Goal: Information Seeking & Learning: Learn about a topic

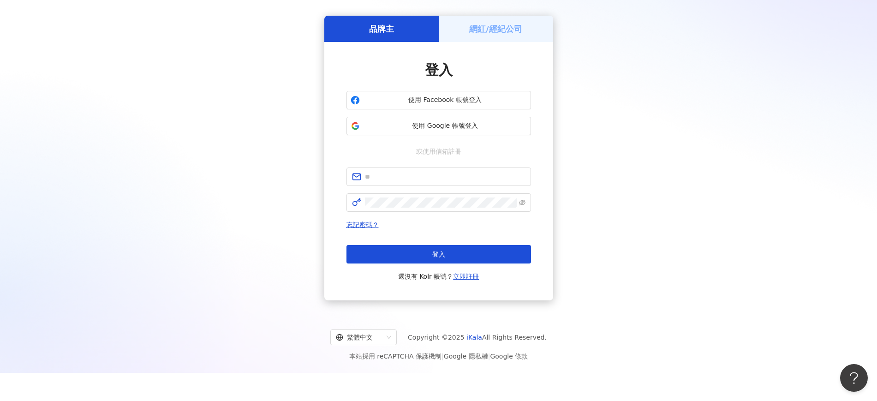
scroll to position [42, 0]
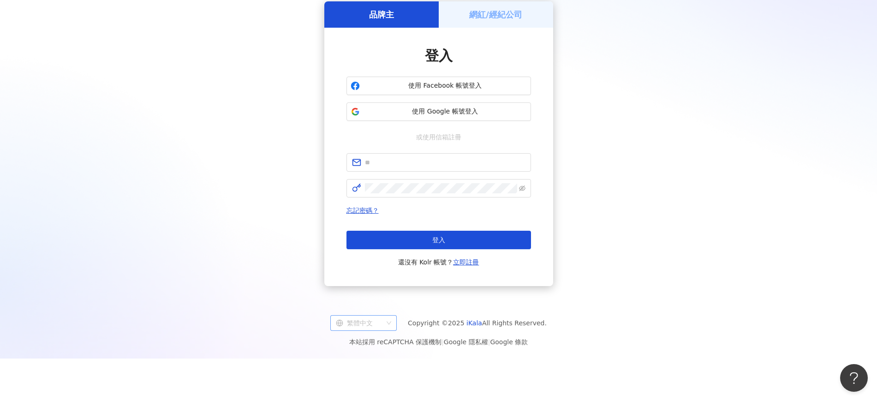
click at [360, 318] on div "繁體中文" at bounding box center [359, 322] width 47 height 15
click at [377, 359] on div "English" at bounding box center [371, 358] width 52 height 10
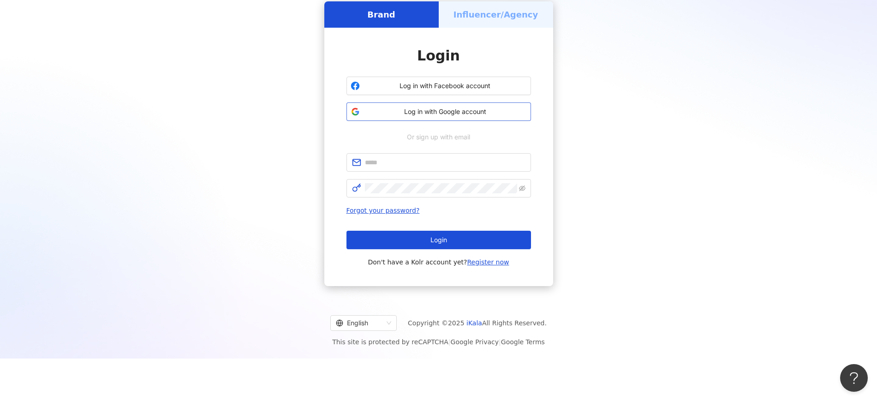
click at [411, 115] on span "Log in with Google account" at bounding box center [444, 111] width 163 height 9
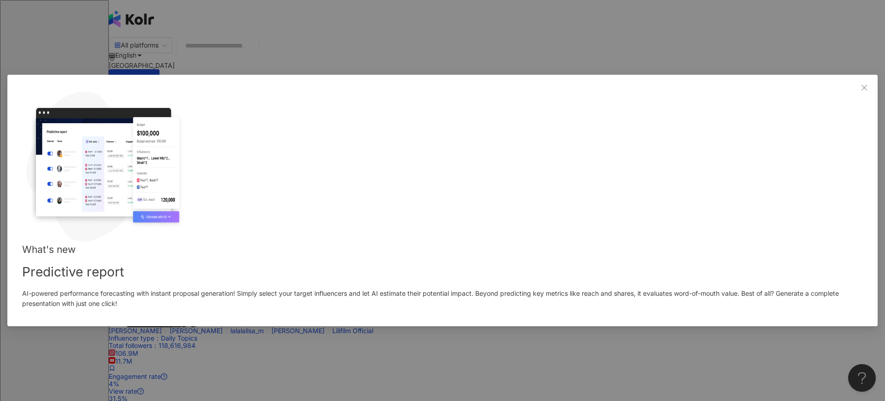
click at [604, 114] on div "What's new Predictive report AI-powered performance forecasting with instant pr…" at bounding box center [442, 201] width 871 height 252
click at [855, 91] on span "Close" at bounding box center [864, 87] width 18 height 7
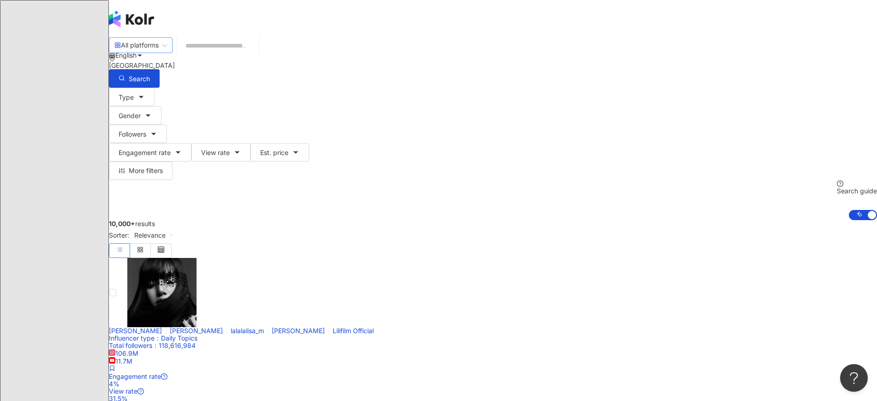
click at [159, 53] on div "All platforms" at bounding box center [136, 45] width 44 height 15
click at [701, 62] on div "Thailand" at bounding box center [493, 65] width 768 height 7
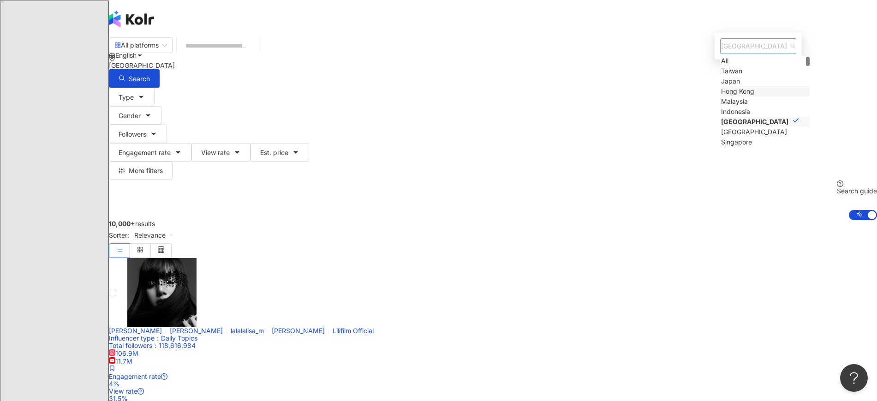
click at [721, 96] on div "Hong Kong" at bounding box center [737, 91] width 33 height 10
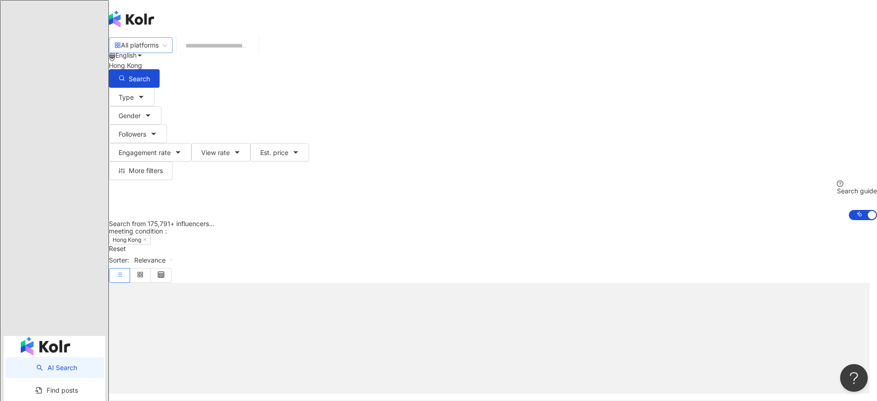
click at [167, 51] on span "All platforms" at bounding box center [140, 45] width 53 height 15
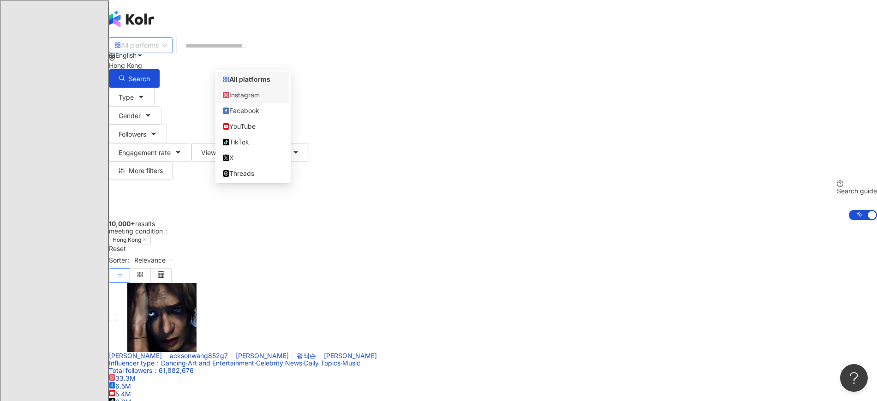
click at [255, 54] on input "search" at bounding box center [217, 46] width 75 height 18
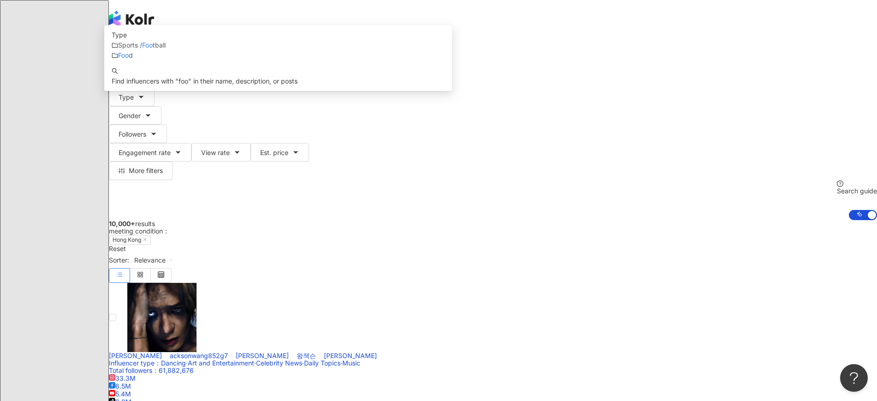
type input "****"
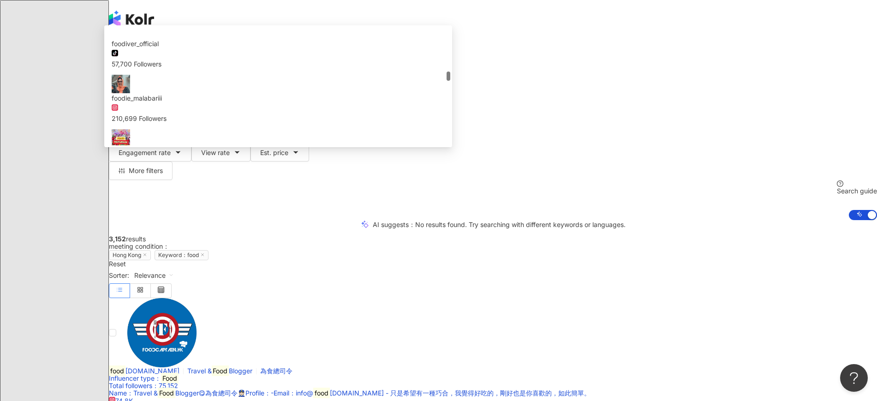
scroll to position [576, 0]
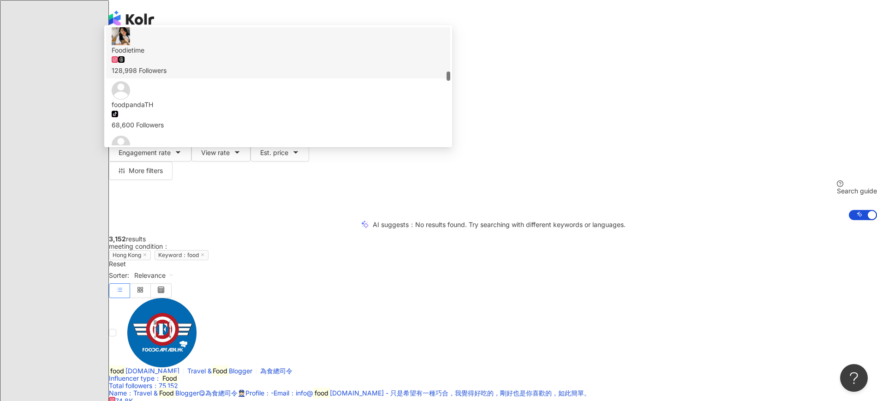
click at [445, 76] on div "128,998 Followers" at bounding box center [278, 65] width 333 height 20
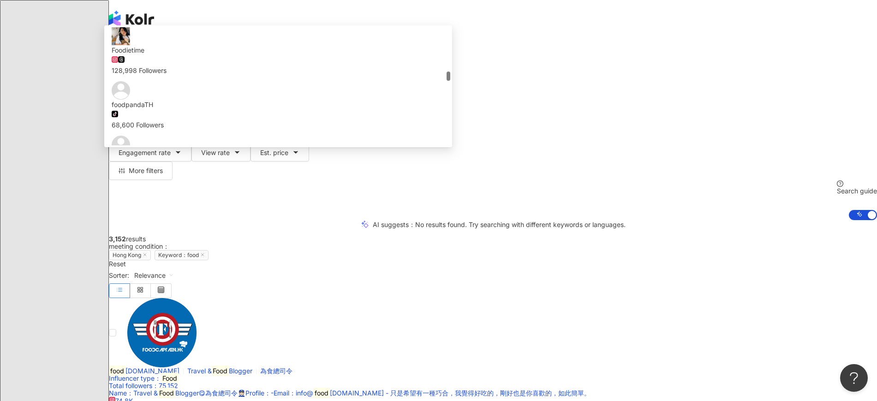
scroll to position [0, 0]
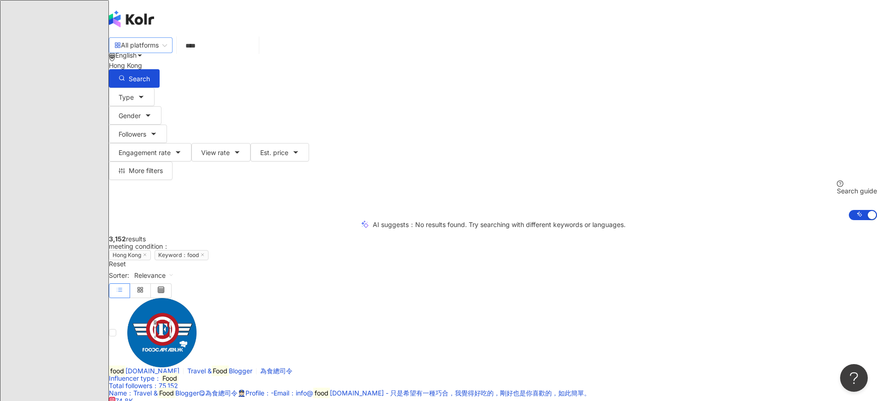
click at [167, 53] on span at bounding box center [140, 45] width 53 height 15
type input "****"
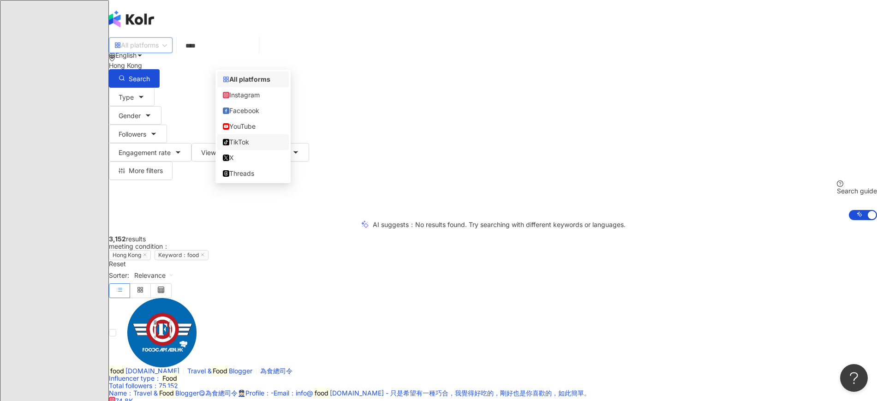
click at [254, 147] on div "TikTok" at bounding box center [253, 142] width 60 height 10
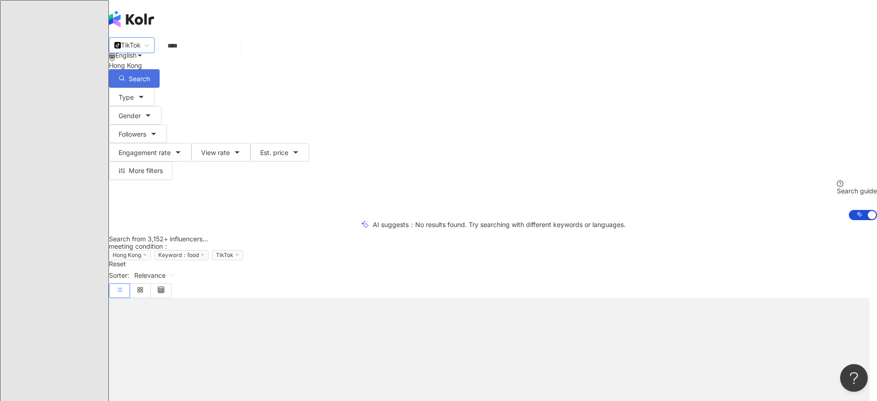
click at [160, 69] on button "Search" at bounding box center [134, 78] width 51 height 18
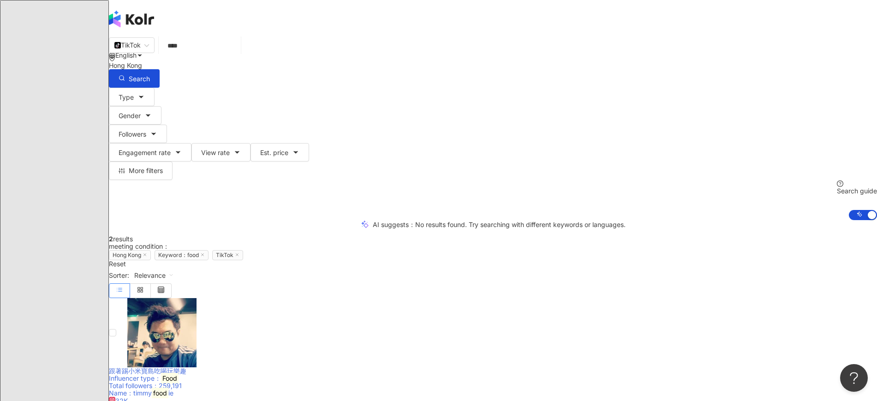
click at [186, 367] on span "跟著踢小米寶島吃喝玩樂趣" at bounding box center [147, 371] width 77 height 8
click at [149, 46] on input "search" at bounding box center [131, 45] width 35 height 15
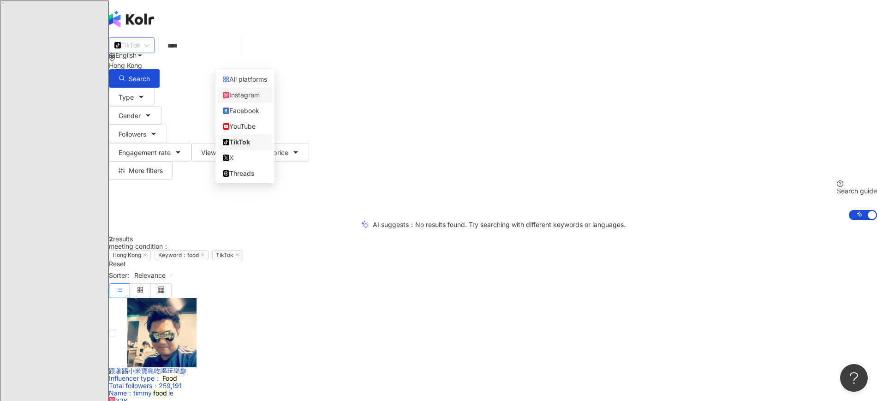
click at [251, 95] on div "Instagram" at bounding box center [245, 95] width 44 height 10
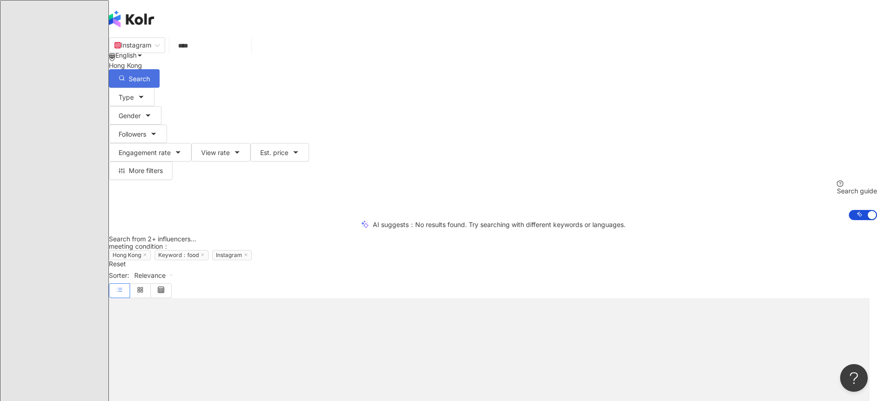
click at [160, 69] on button "Search" at bounding box center [134, 78] width 51 height 18
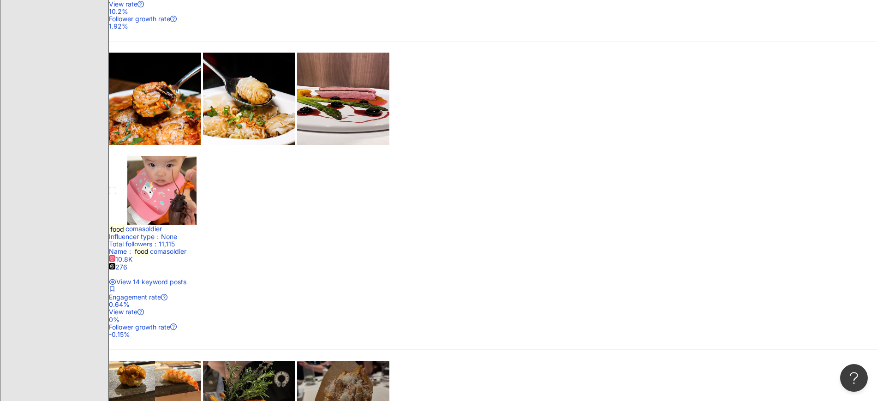
scroll to position [980, 0]
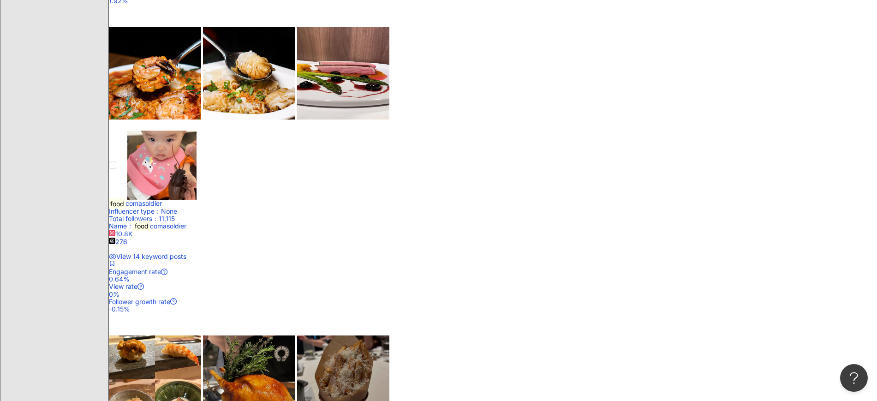
scroll to position [1038, 0]
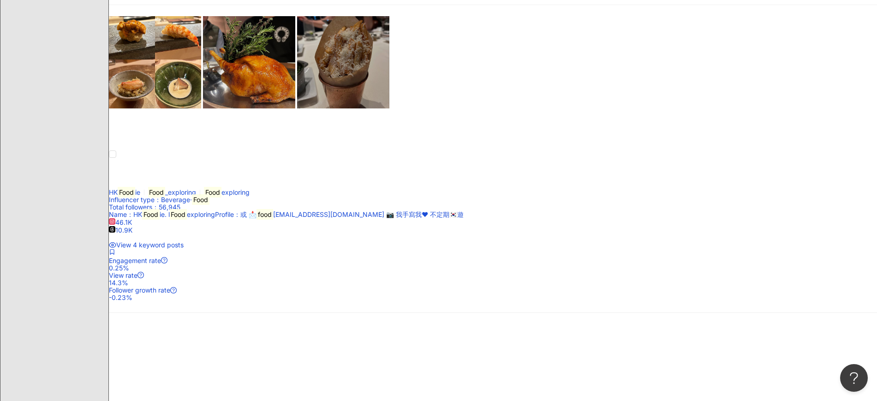
scroll to position [1441, 0]
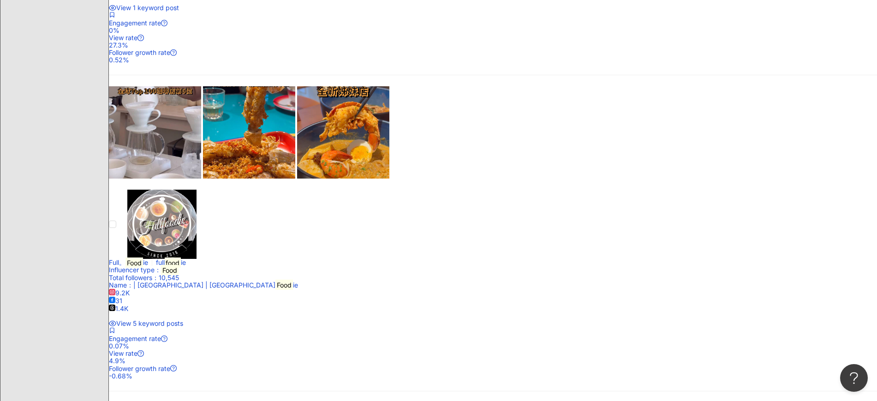
scroll to position [1480, 0]
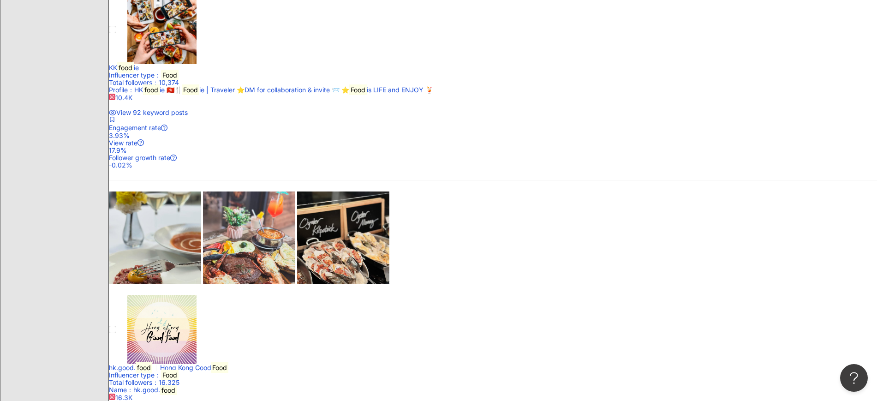
scroll to position [414, 0]
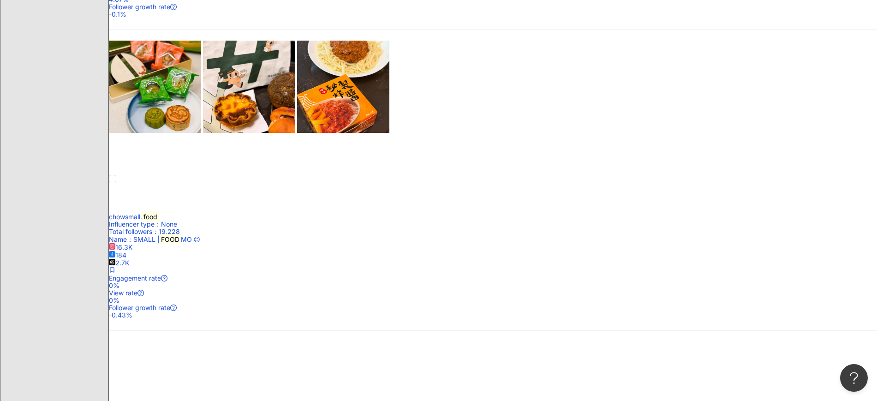
scroll to position [875, 0]
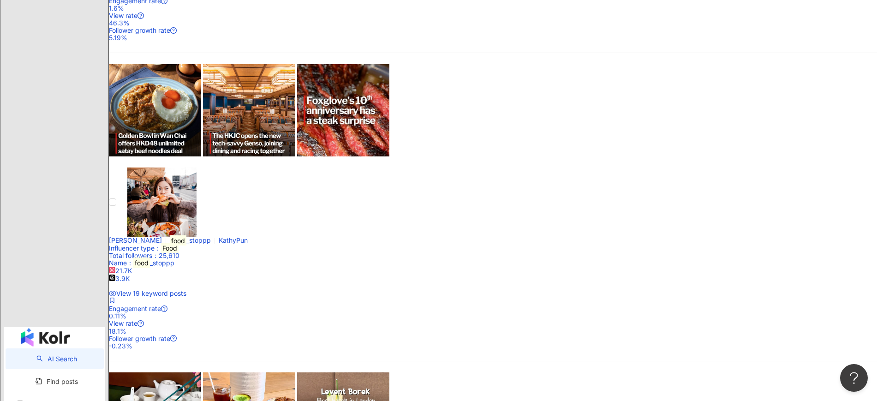
scroll to position [1729, 0]
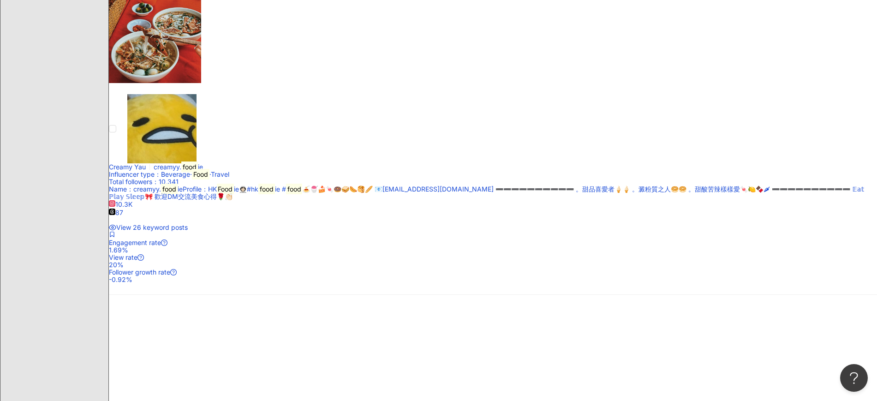
scroll to position [576, 0]
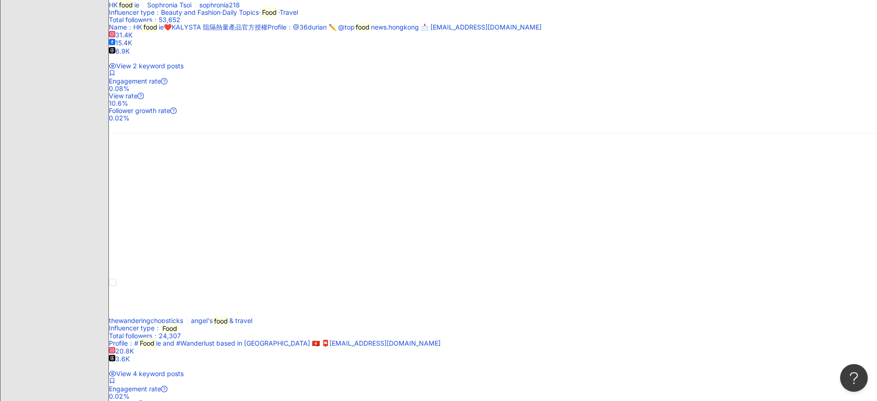
scroll to position [1556, 0]
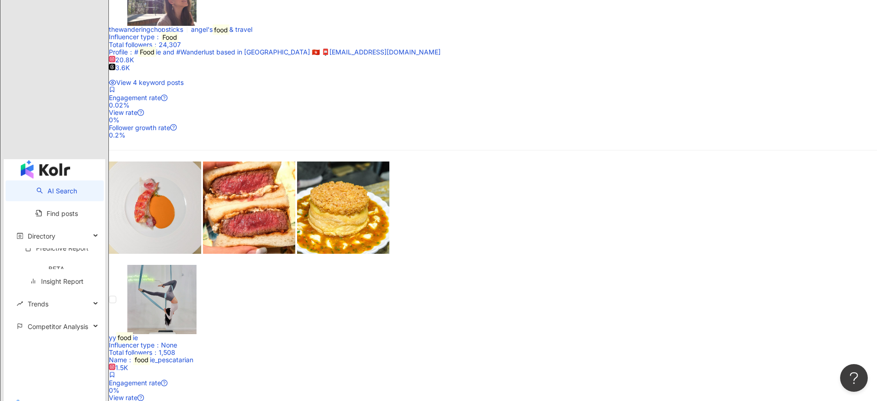
scroll to position [1921, 0]
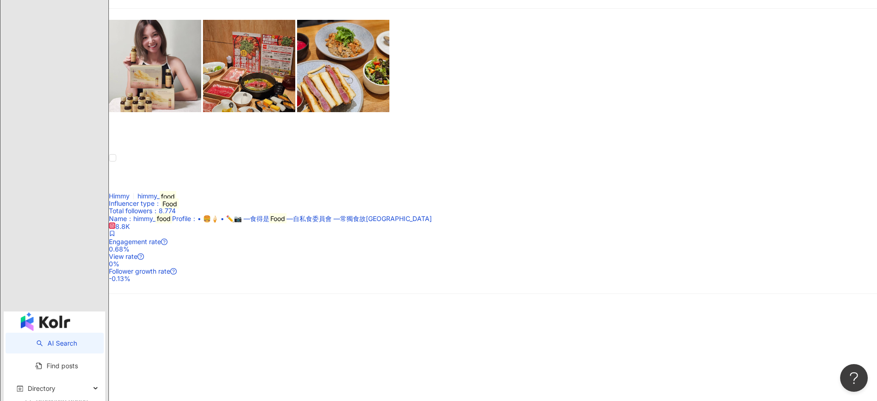
scroll to position [1791, 0]
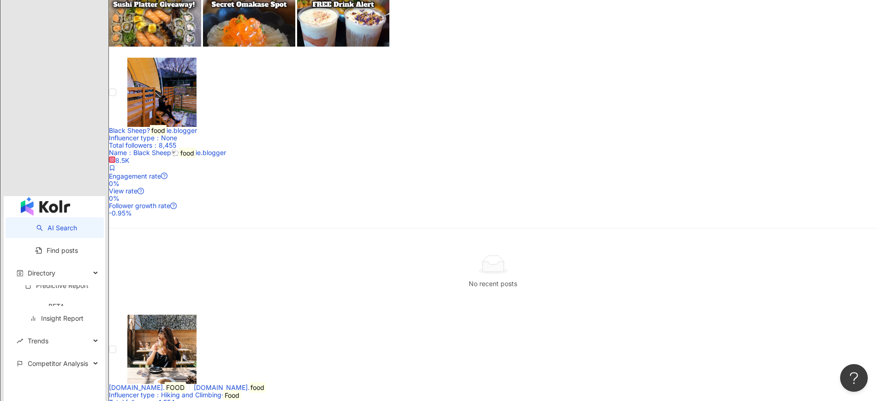
scroll to position [1793, 0]
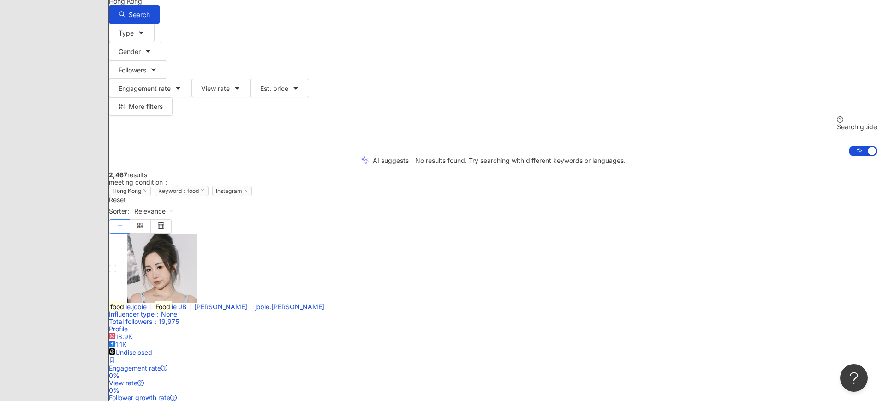
scroll to position [122, 0]
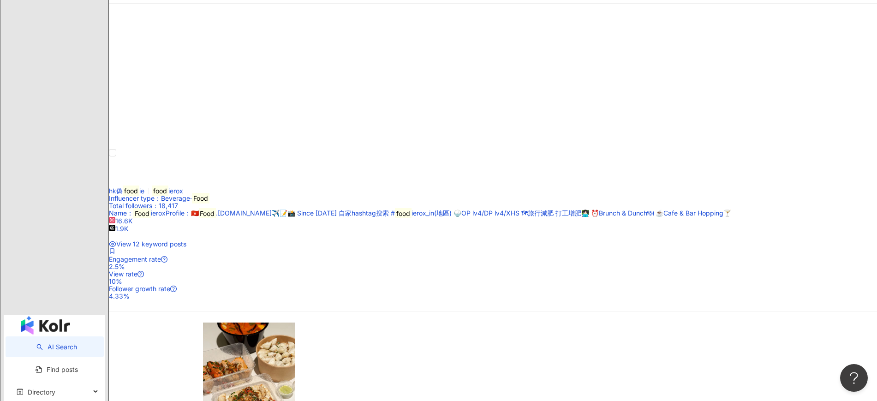
scroll to position [1621, 0]
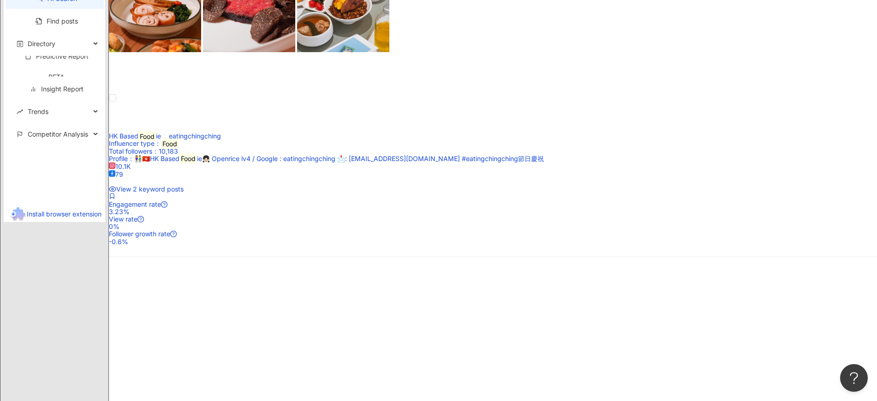
scroll to position [1977, 0]
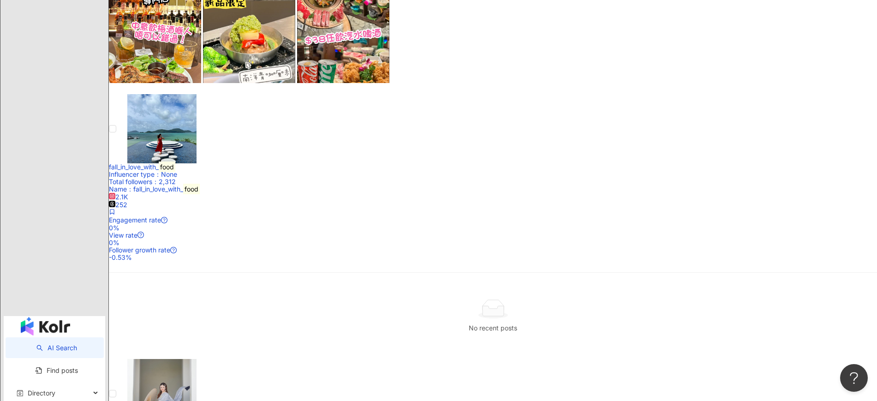
scroll to position [1672, 0]
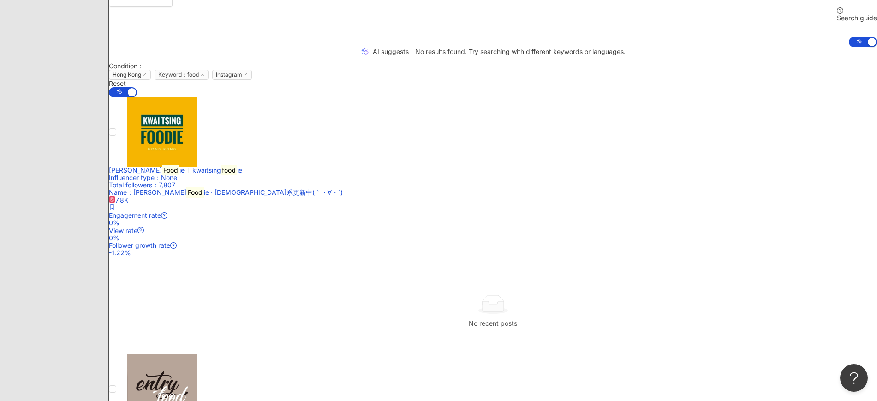
scroll to position [0, 0]
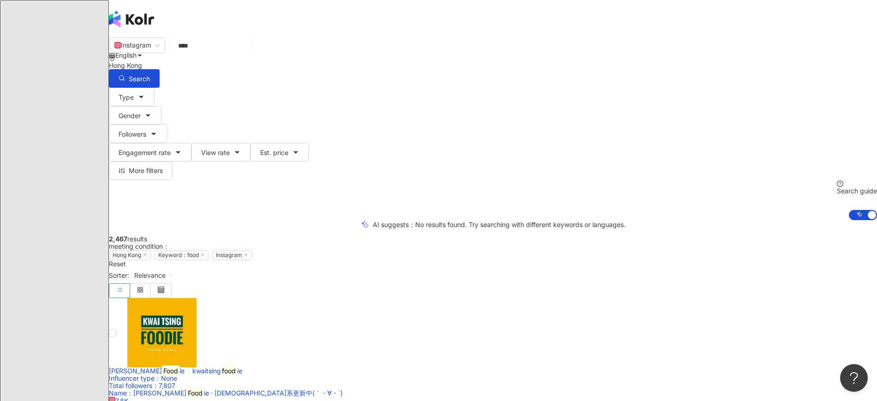
click at [686, 62] on div "Hong Kong" at bounding box center [493, 65] width 768 height 7
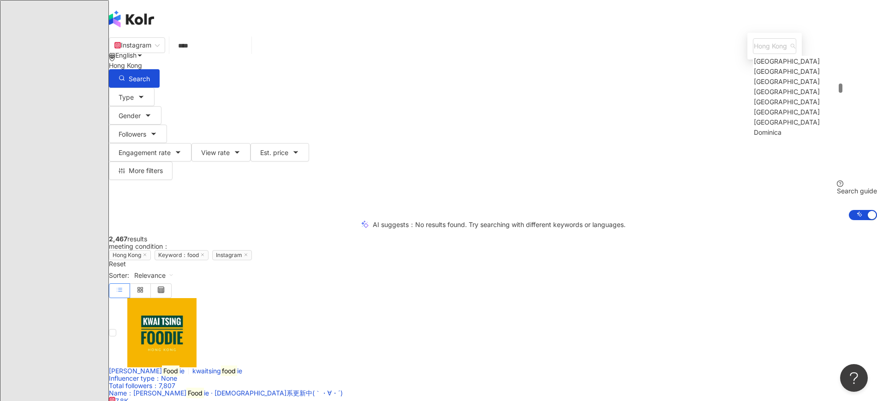
scroll to position [1441, 0]
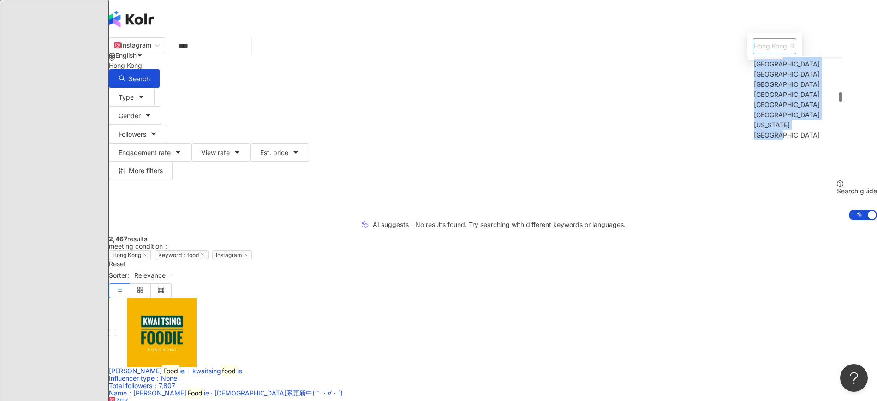
drag, startPoint x: 706, startPoint y: 136, endPoint x: 699, endPoint y: 101, distance: 35.2
click at [747, 59] on div "Hong Kong fj fi fr Finland France French Guiana French Polynesia French Souther…" at bounding box center [774, 46] width 54 height 27
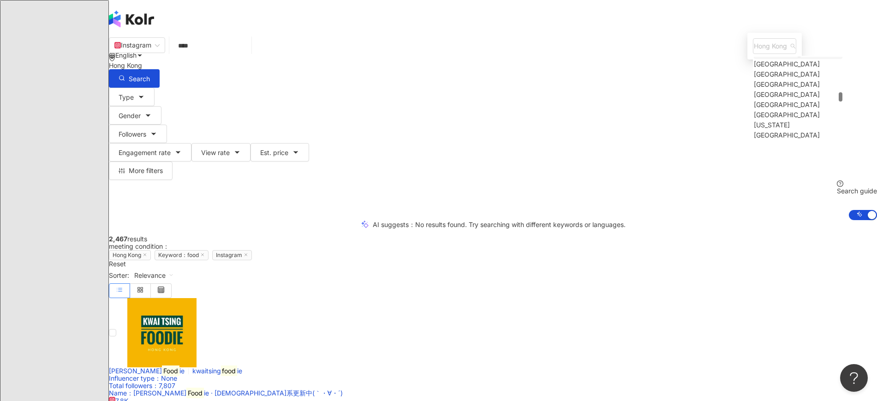
drag, startPoint x: 704, startPoint y: 135, endPoint x: 705, endPoint y: 102, distance: 33.2
click at [747, 59] on div "Hong Kong fj fi fr Finland France French Guiana French Polynesia French Souther…" at bounding box center [774, 46] width 54 height 27
drag, startPoint x: 698, startPoint y: 133, endPoint x: 698, endPoint y: 102, distance: 30.4
click at [754, 102] on div "Finland France French Guiana French Polynesia French Southern Territories Gabon…" at bounding box center [798, 94] width 89 height 91
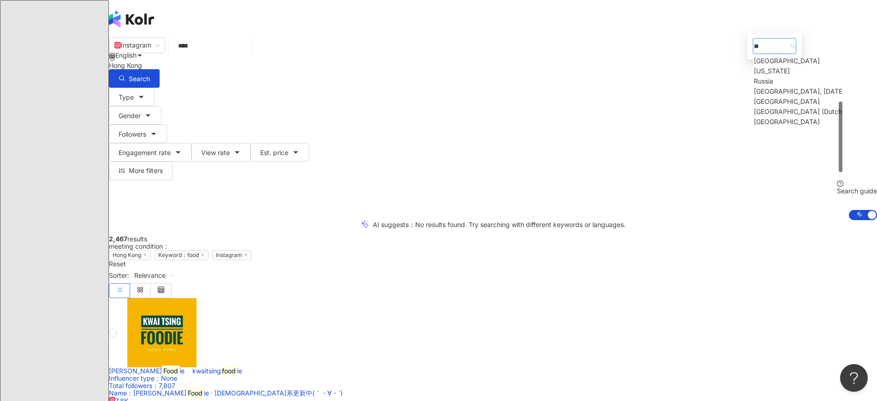
type input "***"
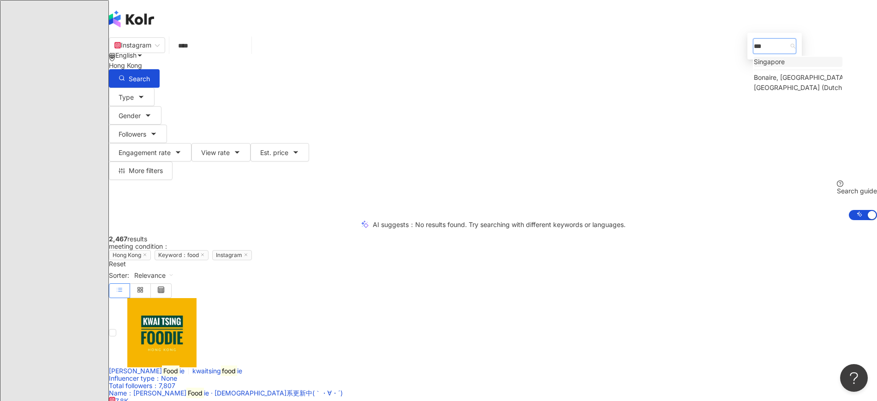
click at [754, 67] on div "Singapore" at bounding box center [769, 62] width 31 height 10
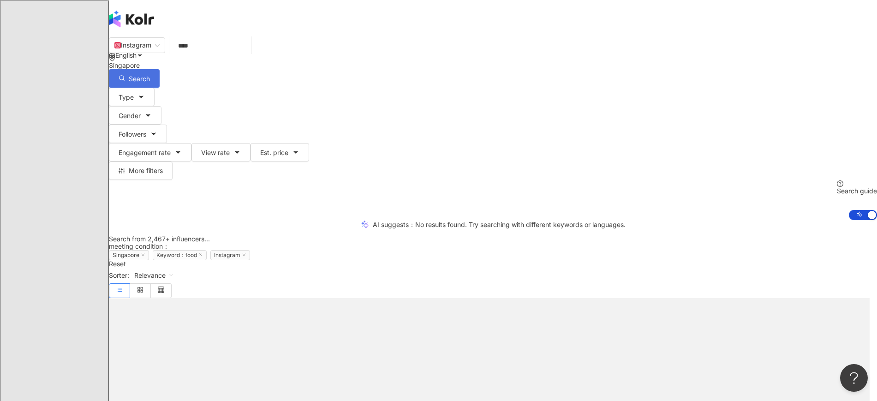
click at [150, 75] on span "Search" at bounding box center [139, 78] width 21 height 7
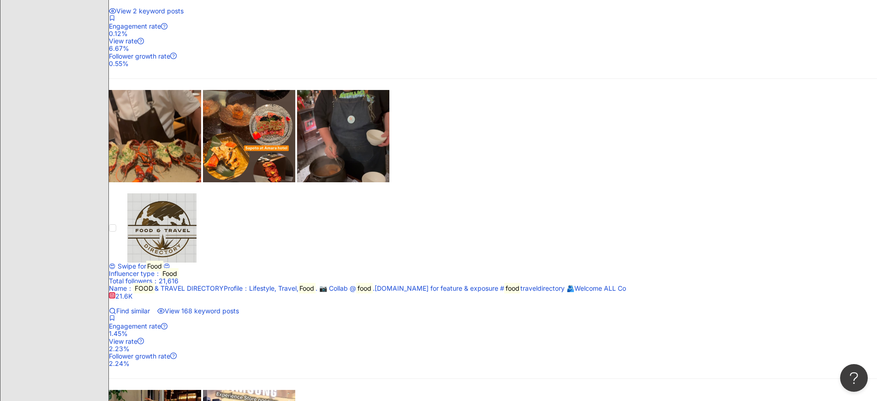
scroll to position [1388, 0]
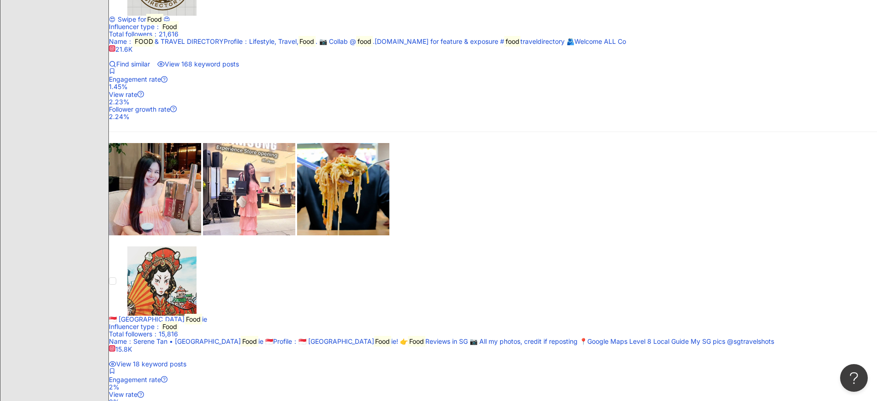
scroll to position [1561, 0]
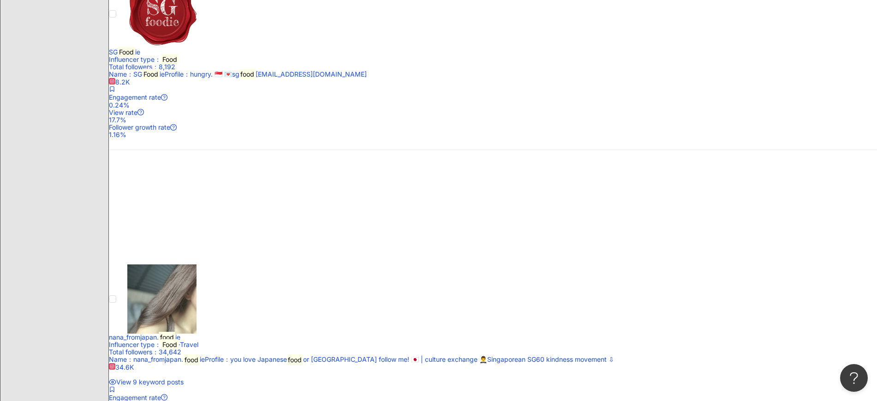
scroll to position [1556, 0]
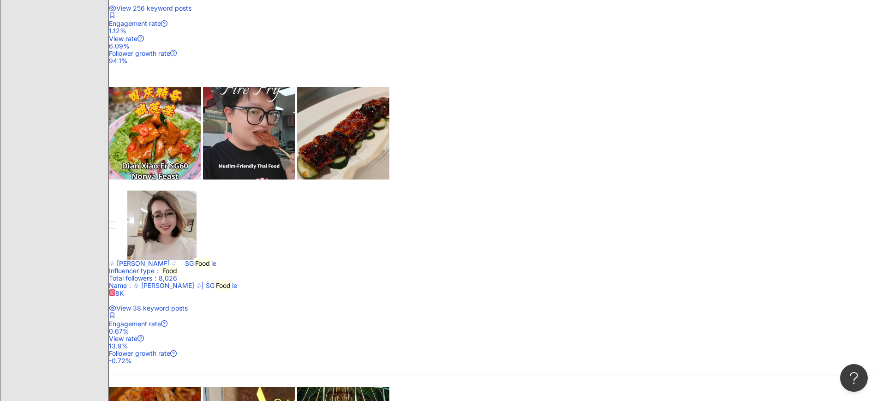
scroll to position [1526, 0]
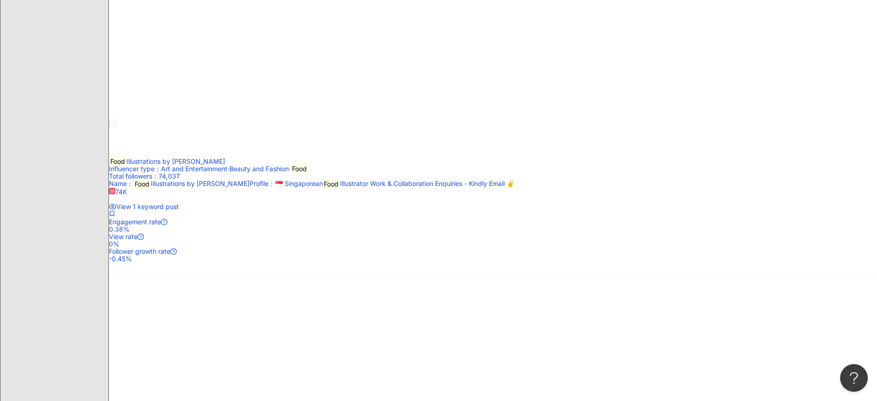
scroll to position [488, 0]
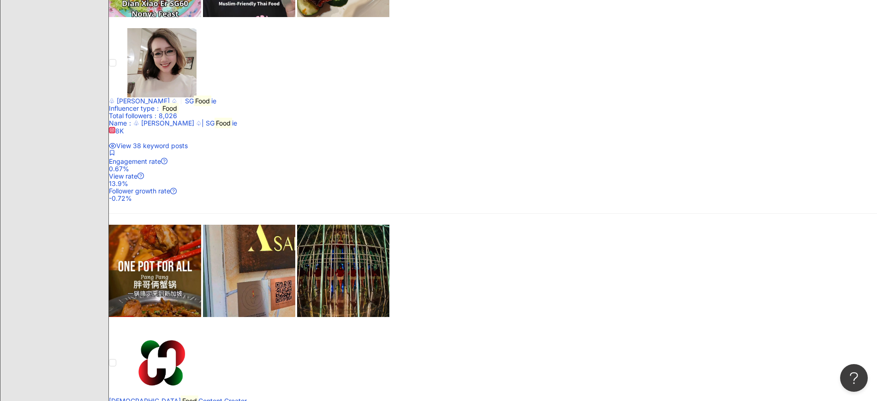
scroll to position [1641, 0]
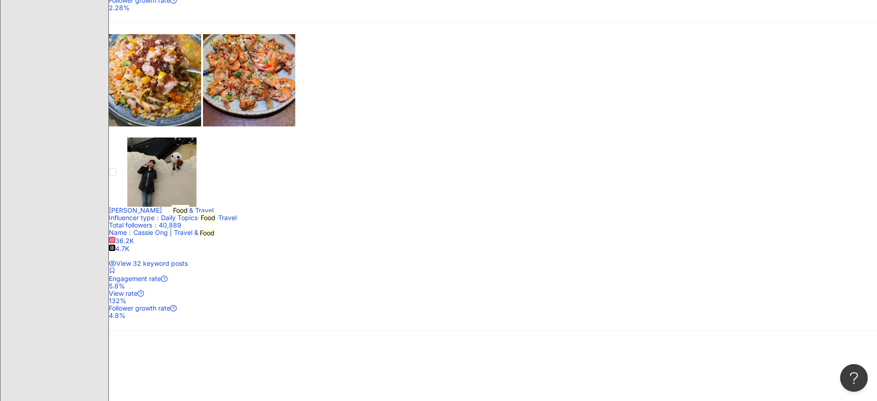
scroll to position [464, 0]
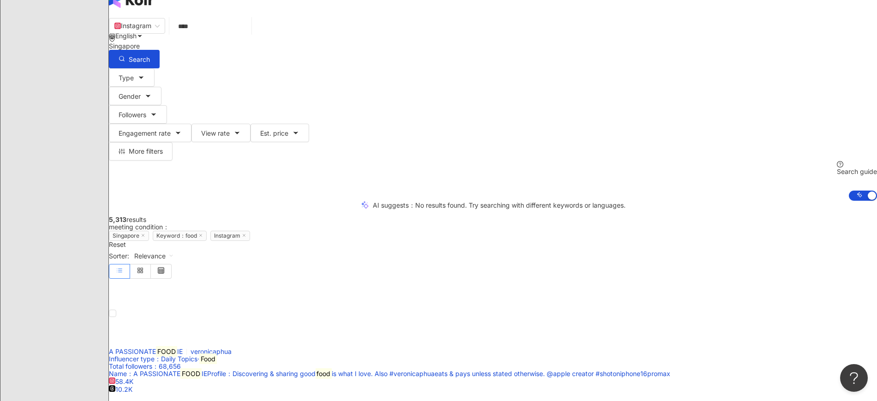
scroll to position [0, 0]
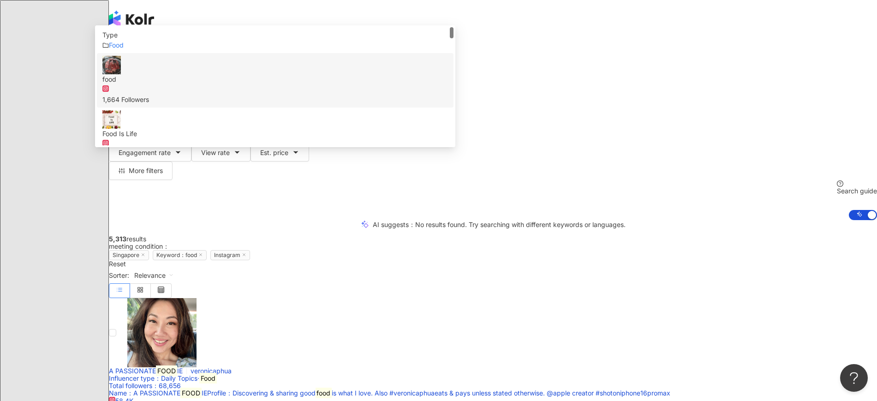
click at [248, 50] on input "****" at bounding box center [210, 46] width 75 height 18
paste input "**********"
type input "**********"
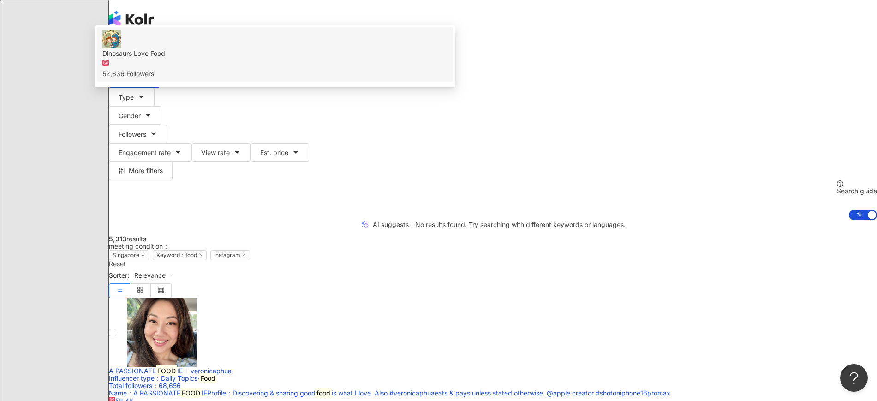
click at [430, 79] on div "Dinosaurs Love Food 52,636 Followers" at bounding box center [274, 54] width 345 height 49
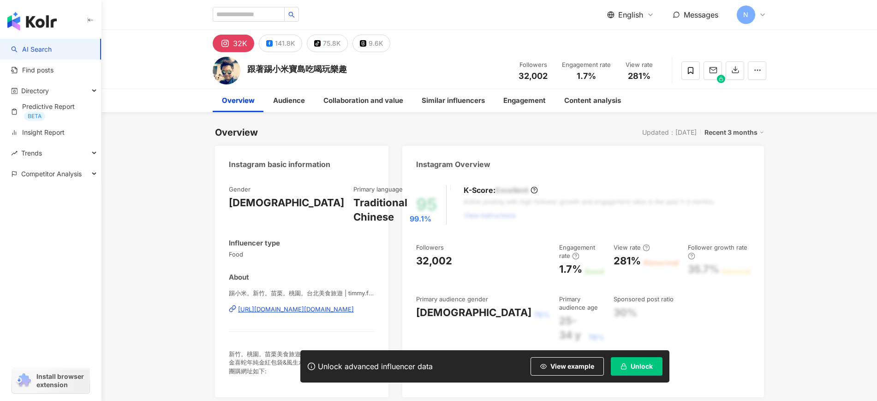
scroll to position [18, 0]
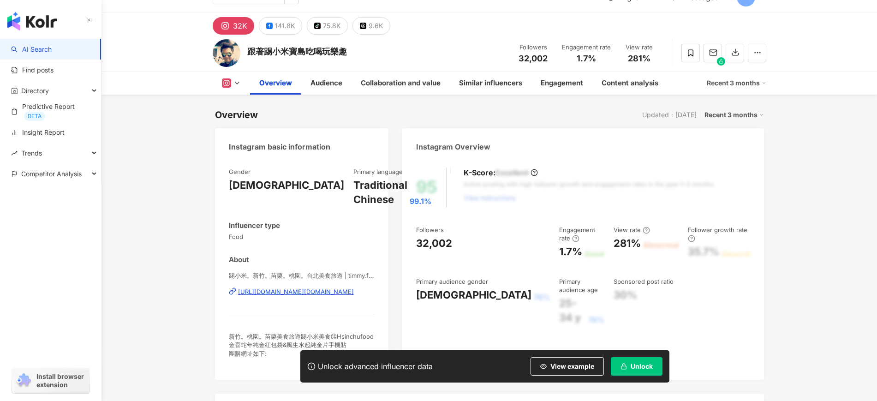
click at [343, 287] on div "https://www.instagram.com/timmy.foodie/" at bounding box center [296, 291] width 116 height 8
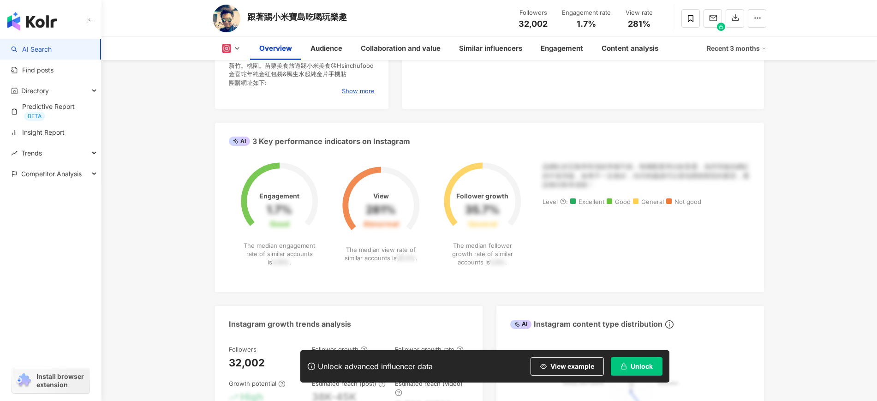
scroll to position [519, 0]
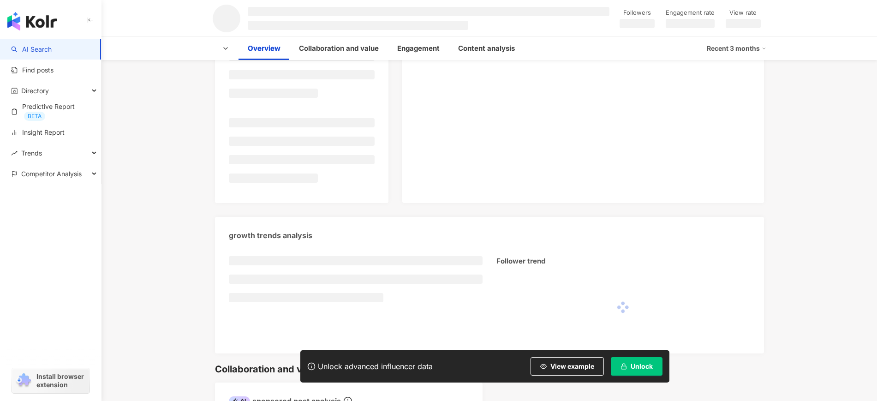
click at [639, 366] on span "Unlock" at bounding box center [641, 365] width 22 height 7
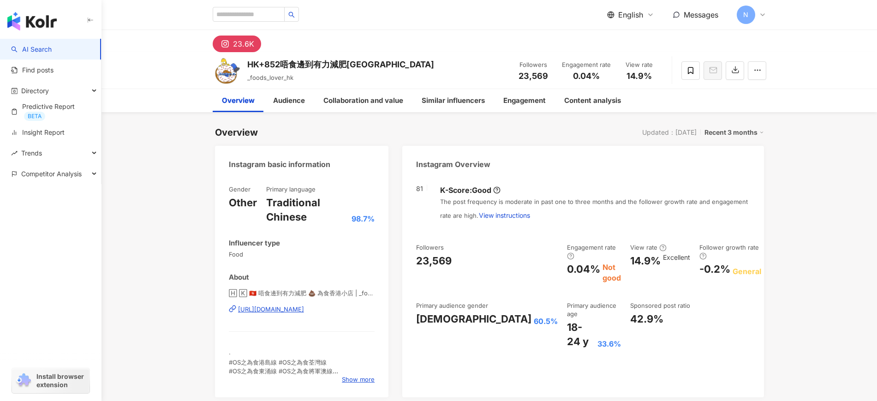
click at [304, 311] on div "https://www.instagram.com/_foodss_lover_hk/" at bounding box center [271, 309] width 66 height 8
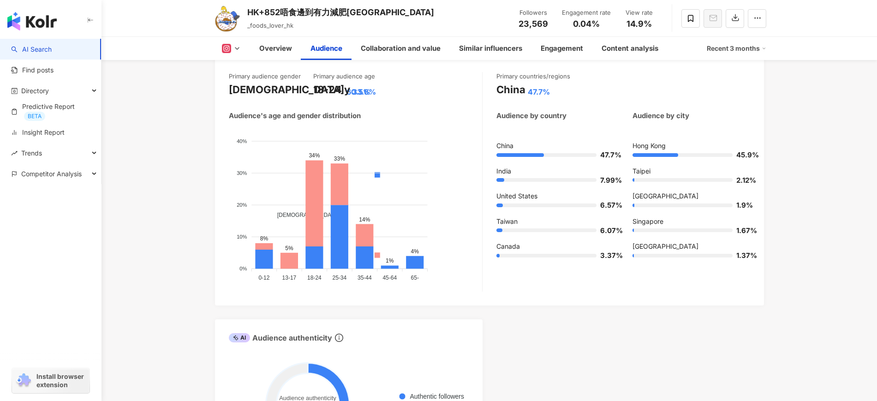
scroll to position [807, 0]
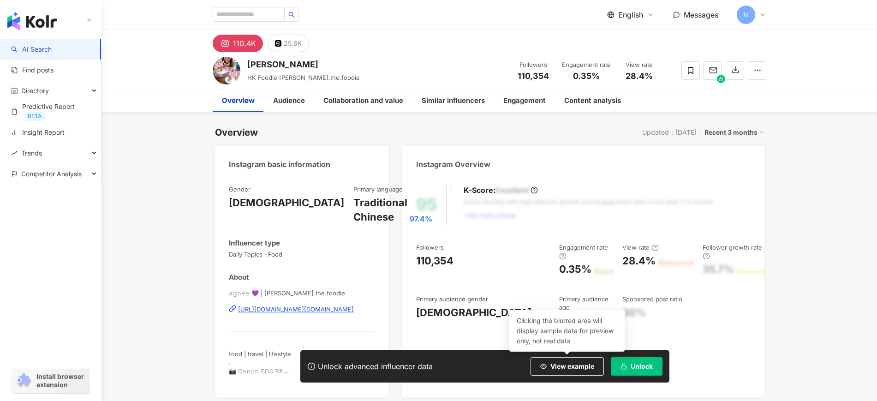
click at [319, 310] on div "[URL][DOMAIN_NAME][DOMAIN_NAME]" at bounding box center [296, 309] width 116 height 8
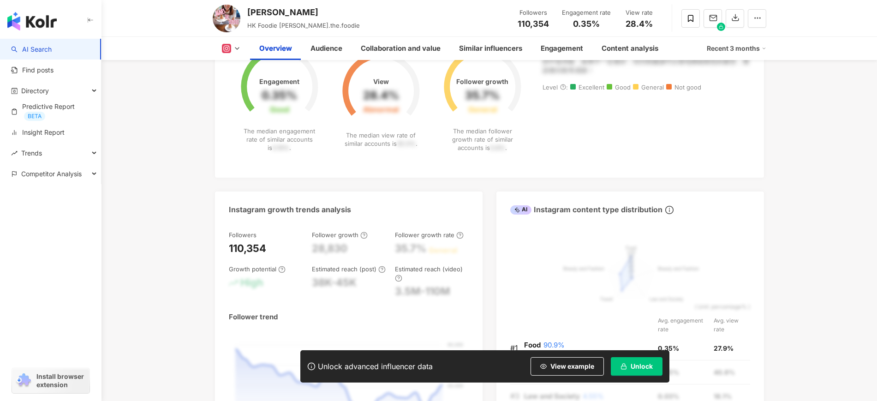
scroll to position [461, 0]
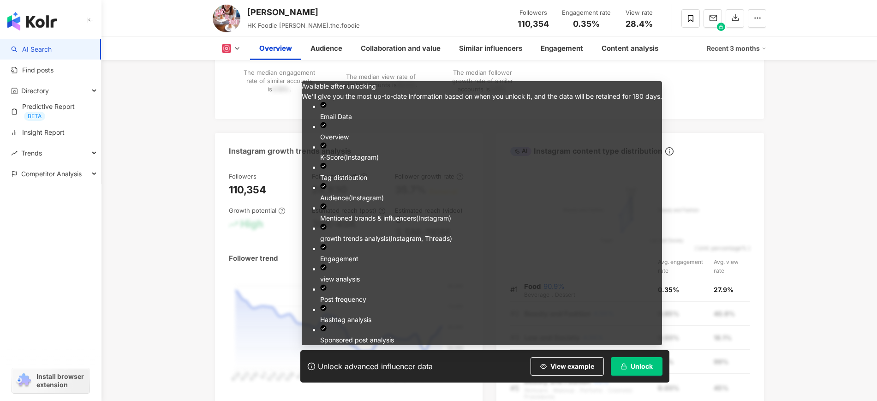
click at [633, 368] on span "Unlock" at bounding box center [641, 365] width 22 height 7
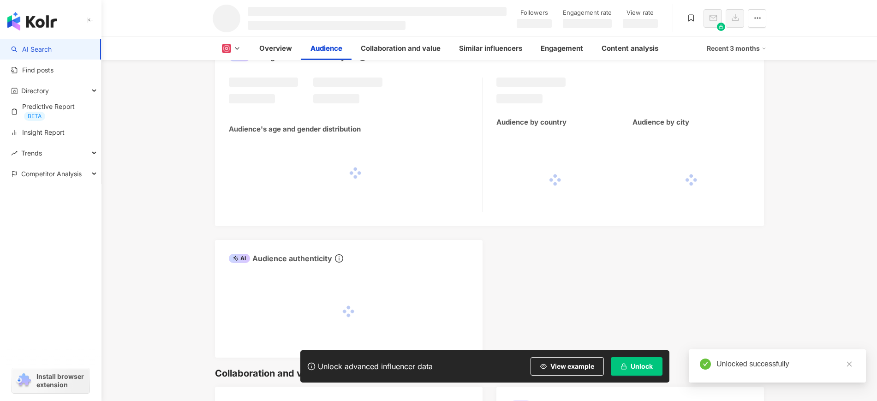
scroll to position [865, 0]
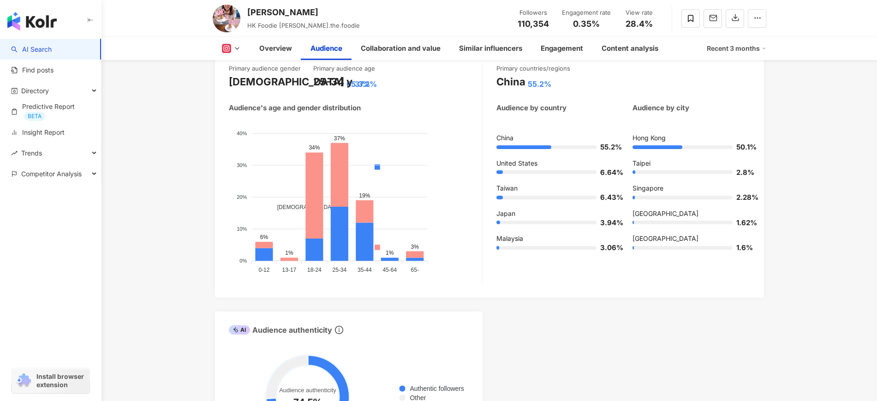
scroll to position [815, 0]
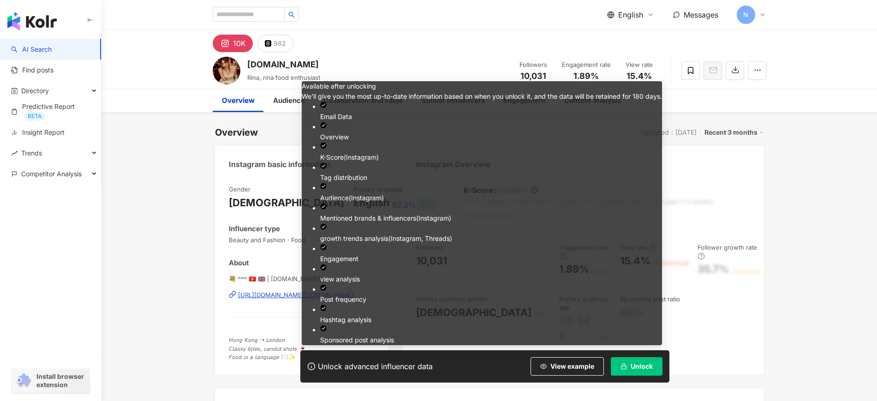
click at [630, 368] on span "Unlock" at bounding box center [641, 365] width 22 height 7
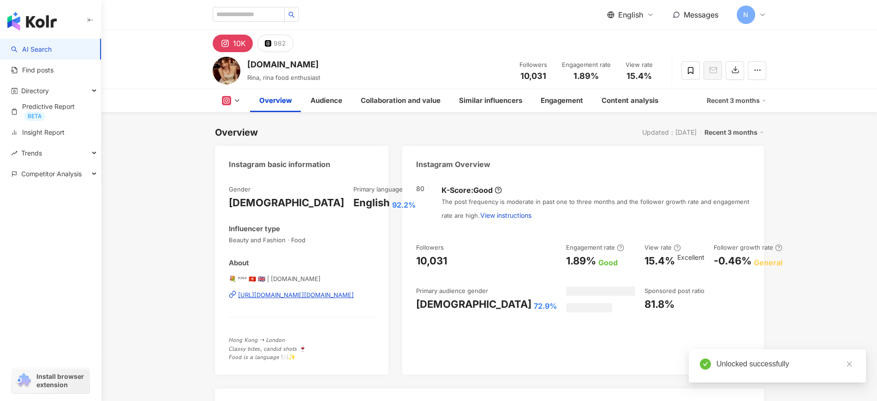
scroll to position [58, 0]
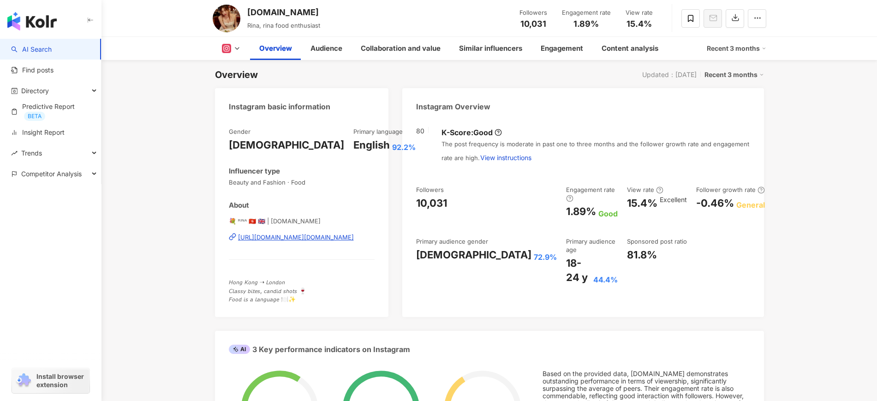
click at [561, 132] on div "K-Score : Good The post frequency is moderate in past one to three months and t…" at bounding box center [590, 147] width 317 height 40
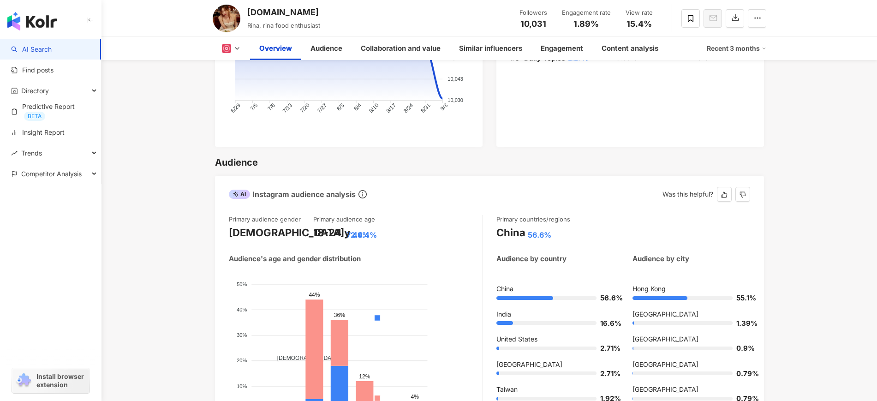
scroll to position [807, 0]
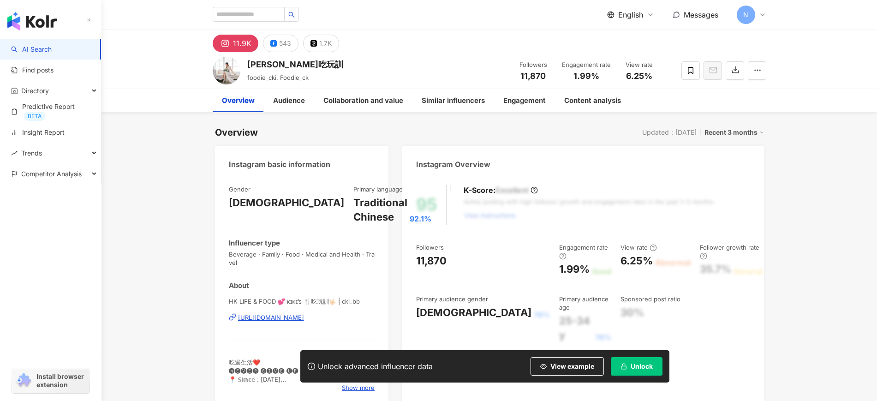
click at [297, 314] on div "https://www.instagram.com/cki_bb/" at bounding box center [271, 317] width 66 height 8
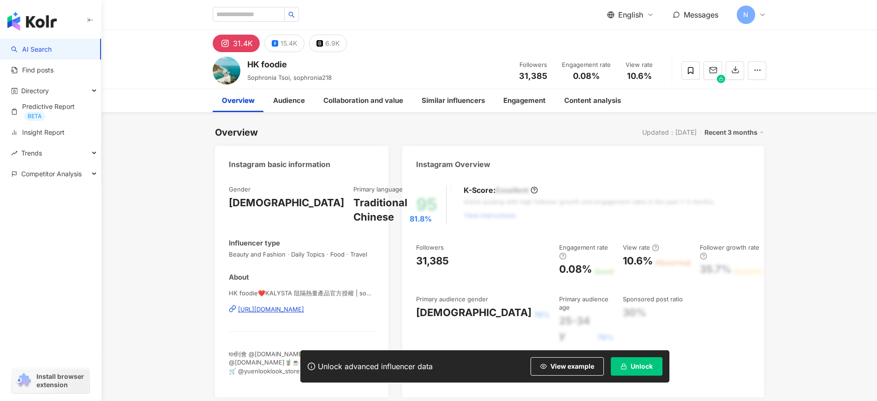
click at [632, 371] on button "Unlock" at bounding box center [637, 366] width 52 height 18
click at [304, 307] on div "[URL][DOMAIN_NAME]" at bounding box center [271, 309] width 66 height 8
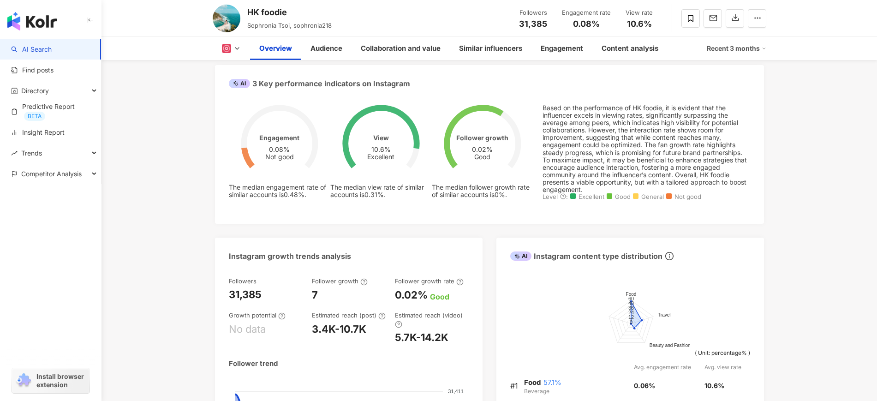
scroll to position [576, 0]
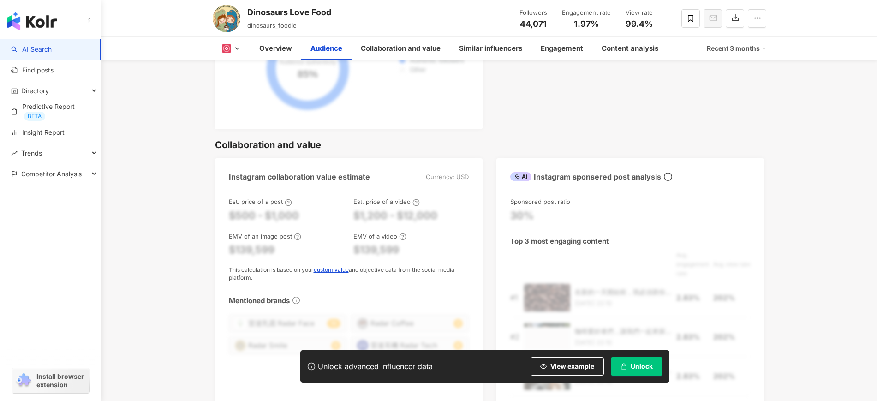
scroll to position [1011, 0]
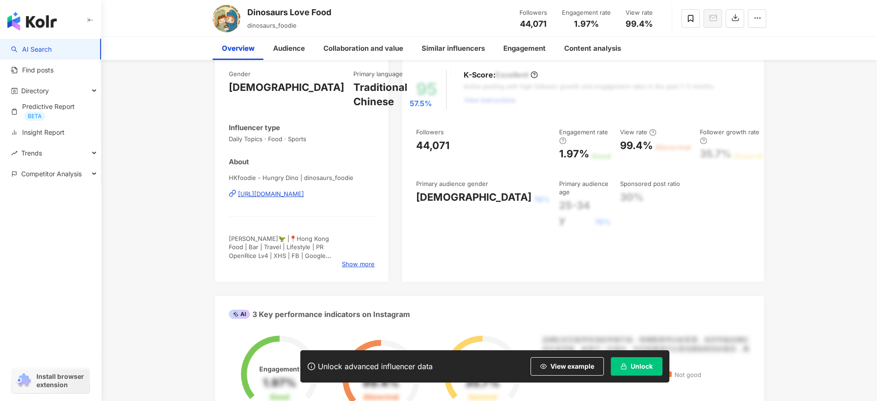
click at [304, 192] on div "https://www.instagram.com/dinosaurs_foodie/" at bounding box center [271, 194] width 66 height 8
click at [634, 366] on span "Unlock" at bounding box center [641, 365] width 22 height 7
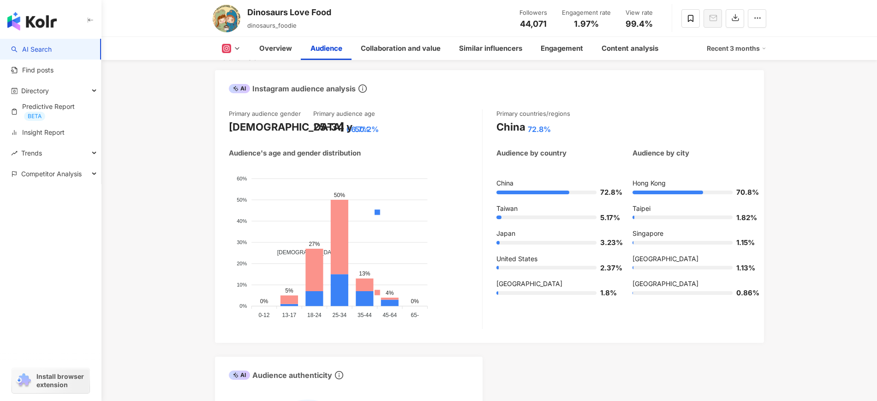
scroll to position [807, 0]
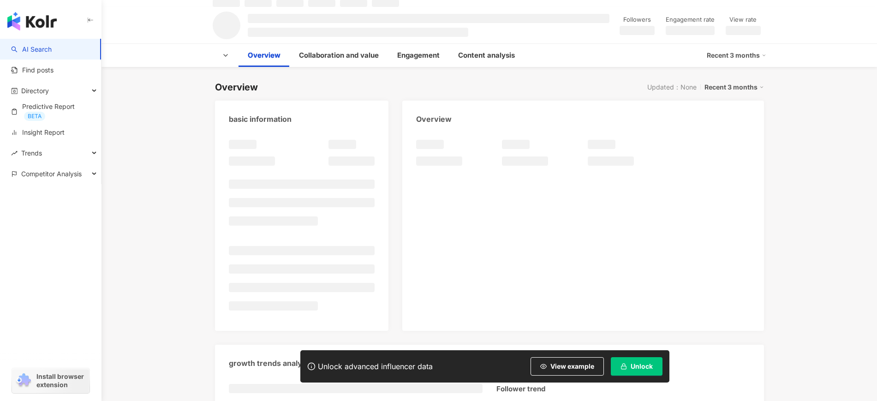
scroll to position [58, 0]
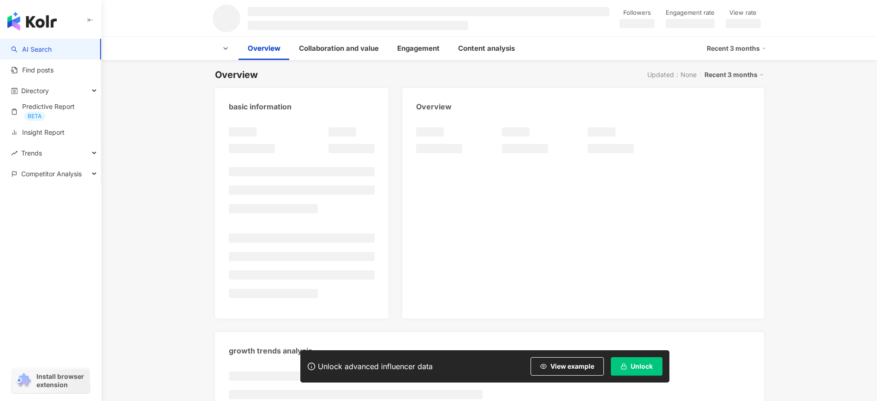
click at [635, 361] on button "Unlock" at bounding box center [637, 366] width 52 height 18
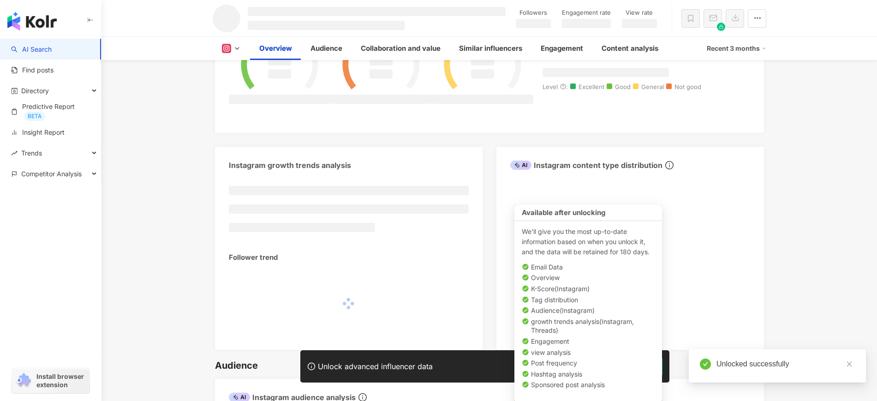
scroll to position [634, 0]
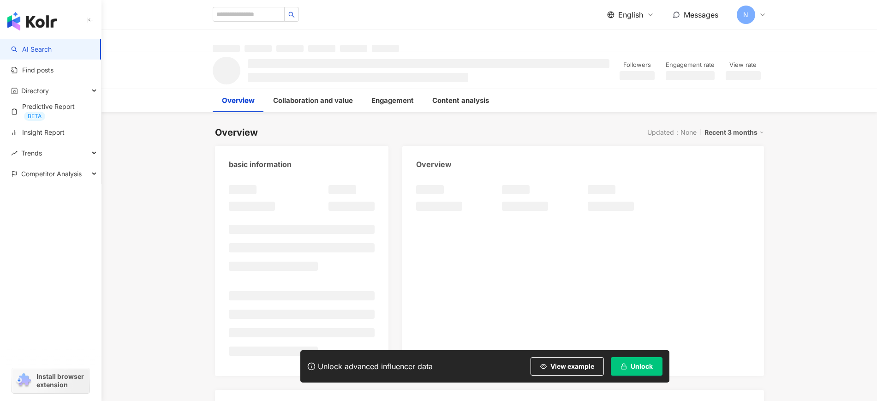
click at [629, 367] on button "Unlock" at bounding box center [637, 366] width 52 height 18
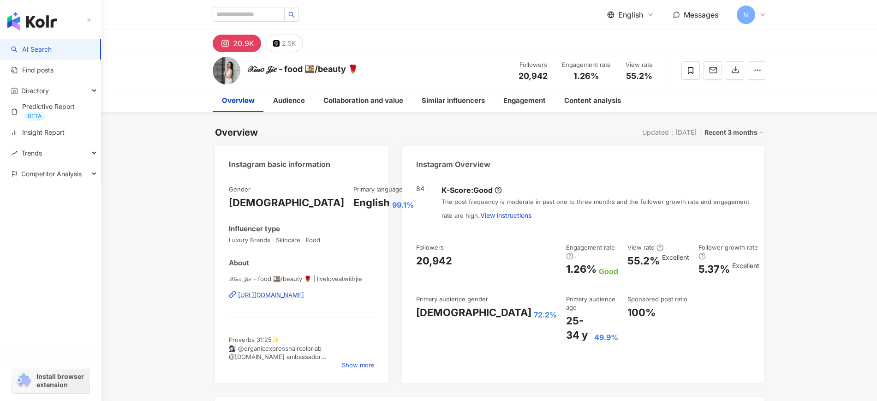
click at [304, 292] on div "[URL][DOMAIN_NAME]" at bounding box center [271, 295] width 66 height 8
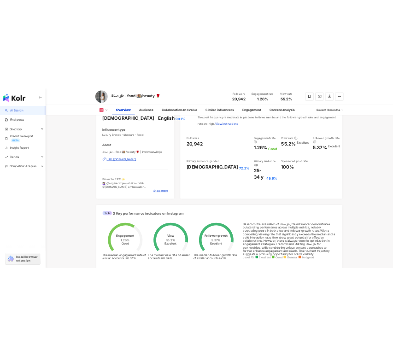
scroll to position [231, 0]
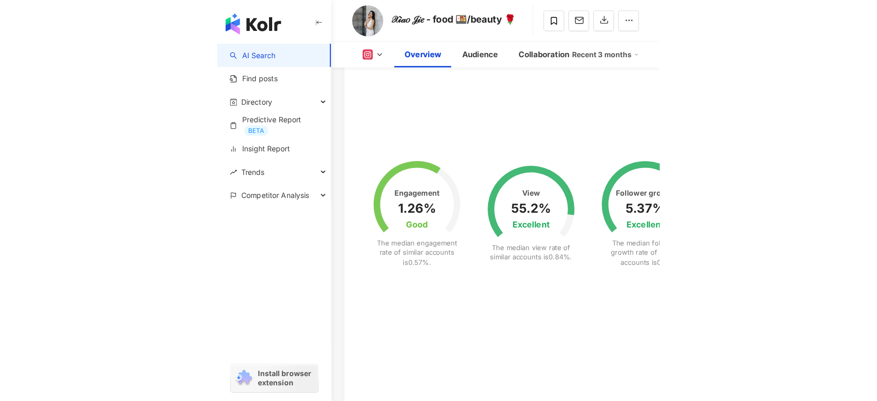
scroll to position [597, 0]
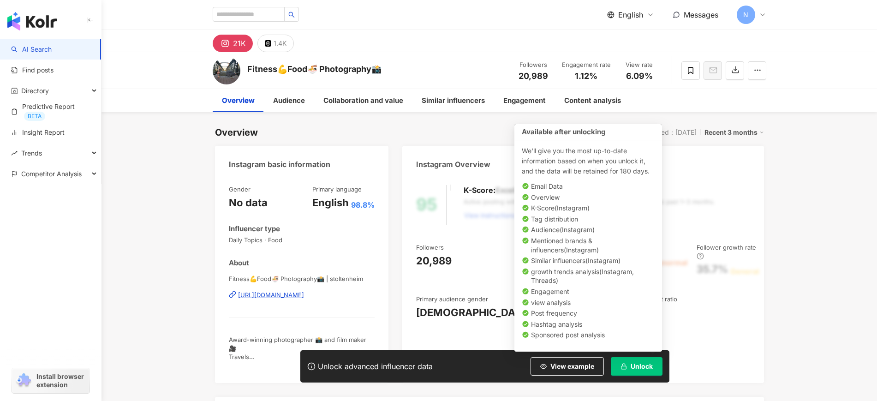
click at [641, 361] on button "Unlock" at bounding box center [637, 366] width 52 height 18
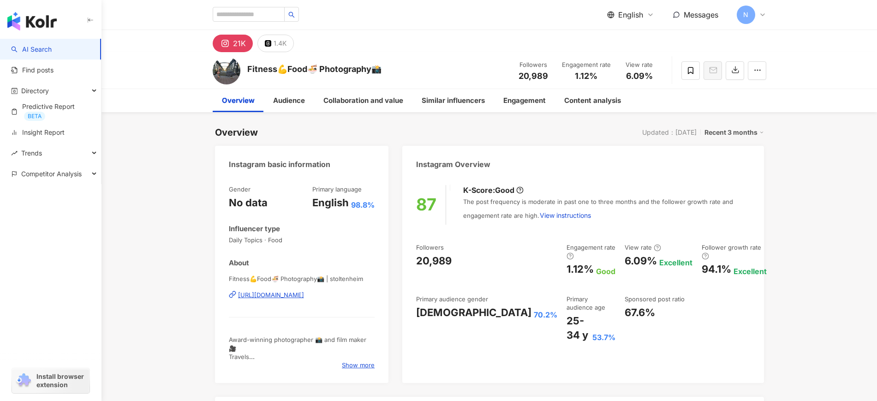
click at [325, 299] on div "Fitness💪Food🍜 Photography📸 | stoltenheim https://www.instagram.com/stoltenheim/" at bounding box center [302, 301] width 146 height 54
click at [304, 297] on div "https://www.instagram.com/stoltenheim/" at bounding box center [271, 295] width 66 height 8
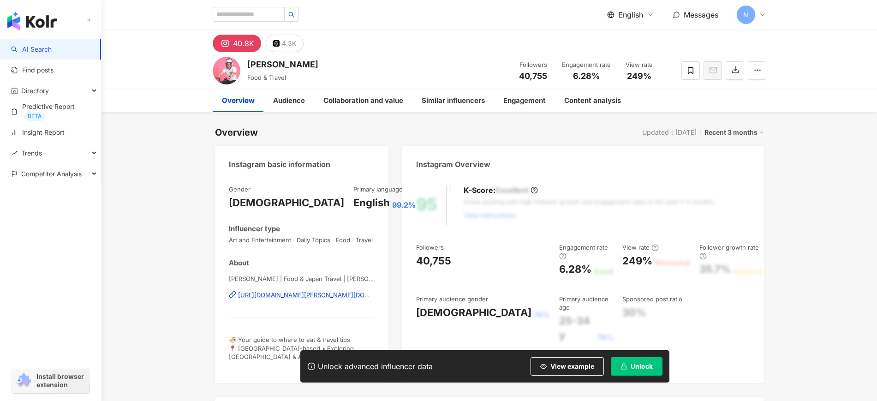
click at [632, 361] on button "Unlock" at bounding box center [637, 366] width 52 height 18
click at [319, 294] on div "https://www.instagram.com/leslie.koh/" at bounding box center [306, 295] width 137 height 8
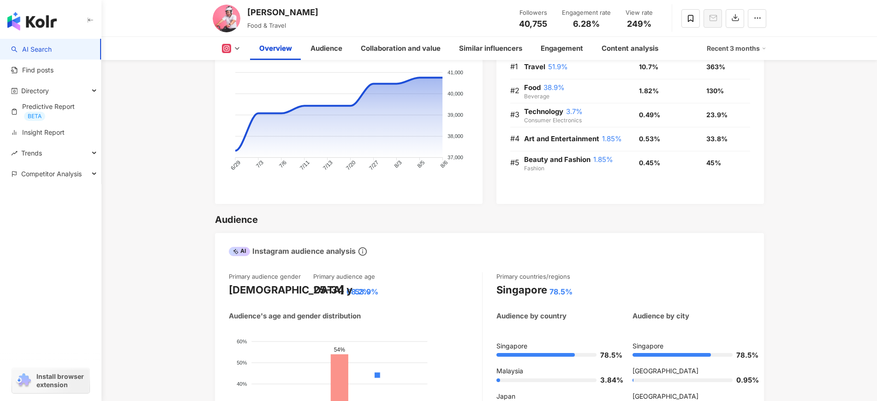
scroll to position [807, 0]
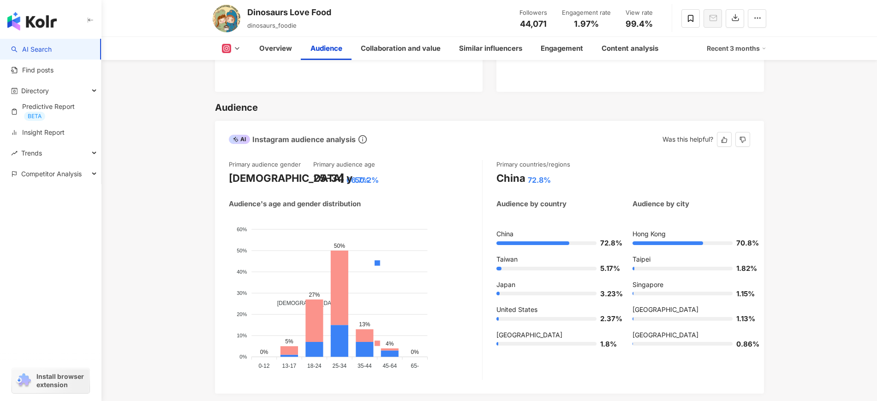
scroll to position [807, 0]
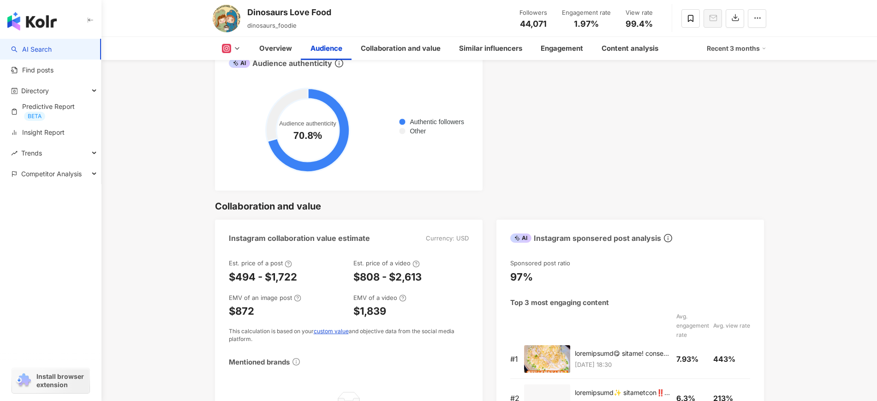
scroll to position [1153, 0]
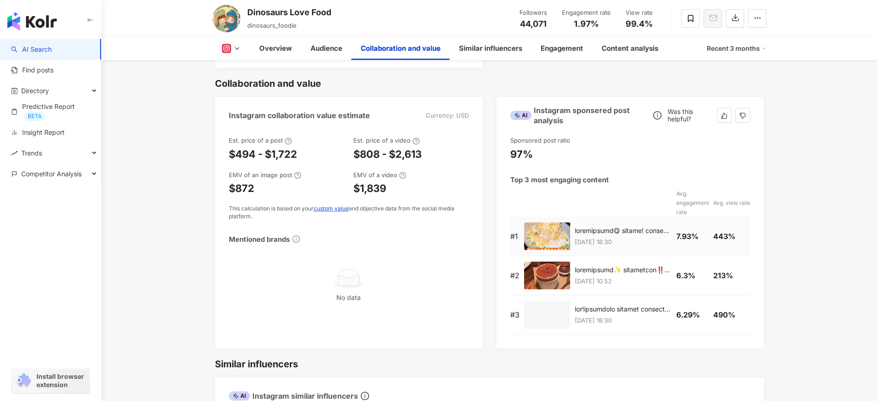
scroll to position [1326, 0]
